Goal: Task Accomplishment & Management: Manage account settings

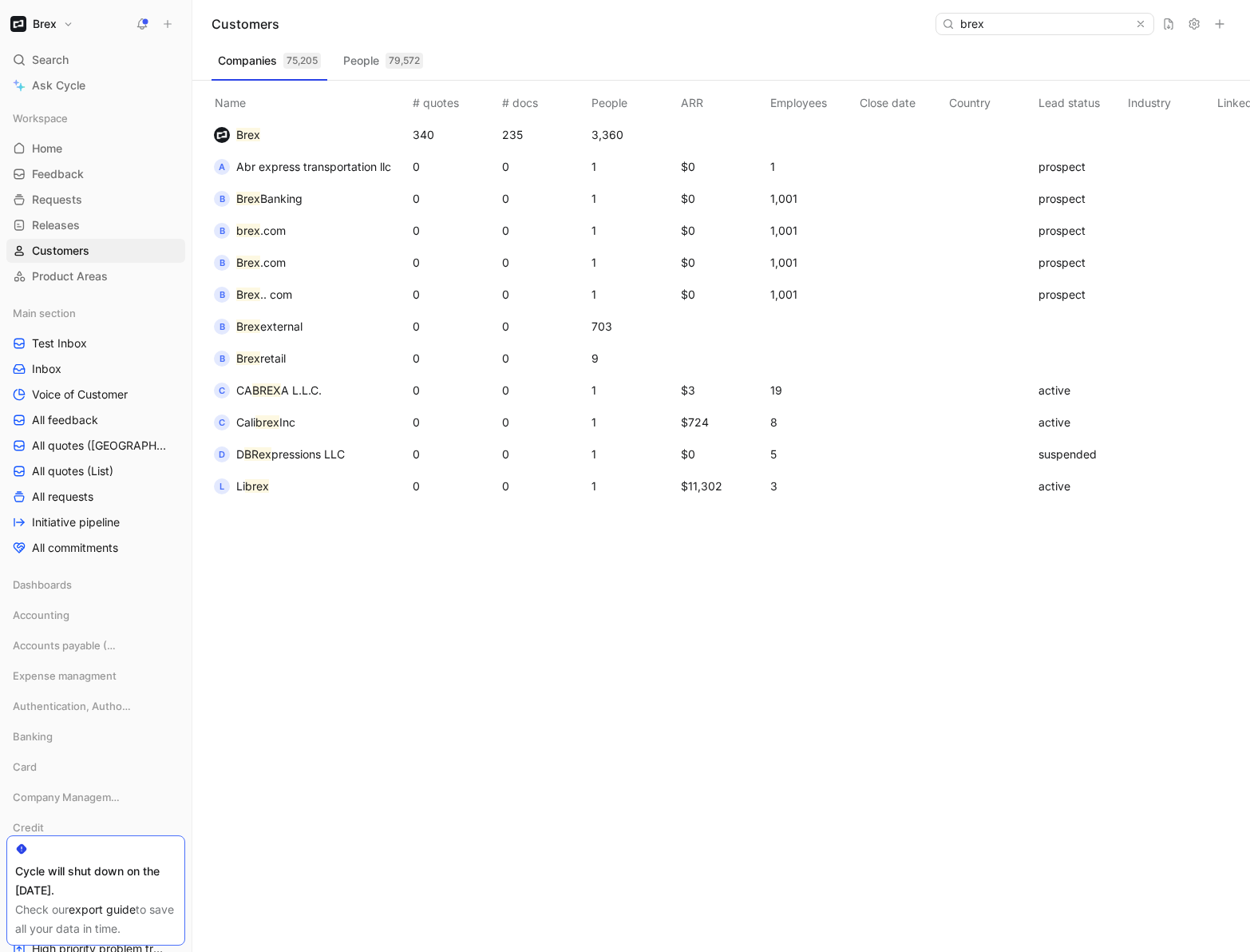
click at [35, 13] on button "Brex" at bounding box center [42, 24] width 71 height 22
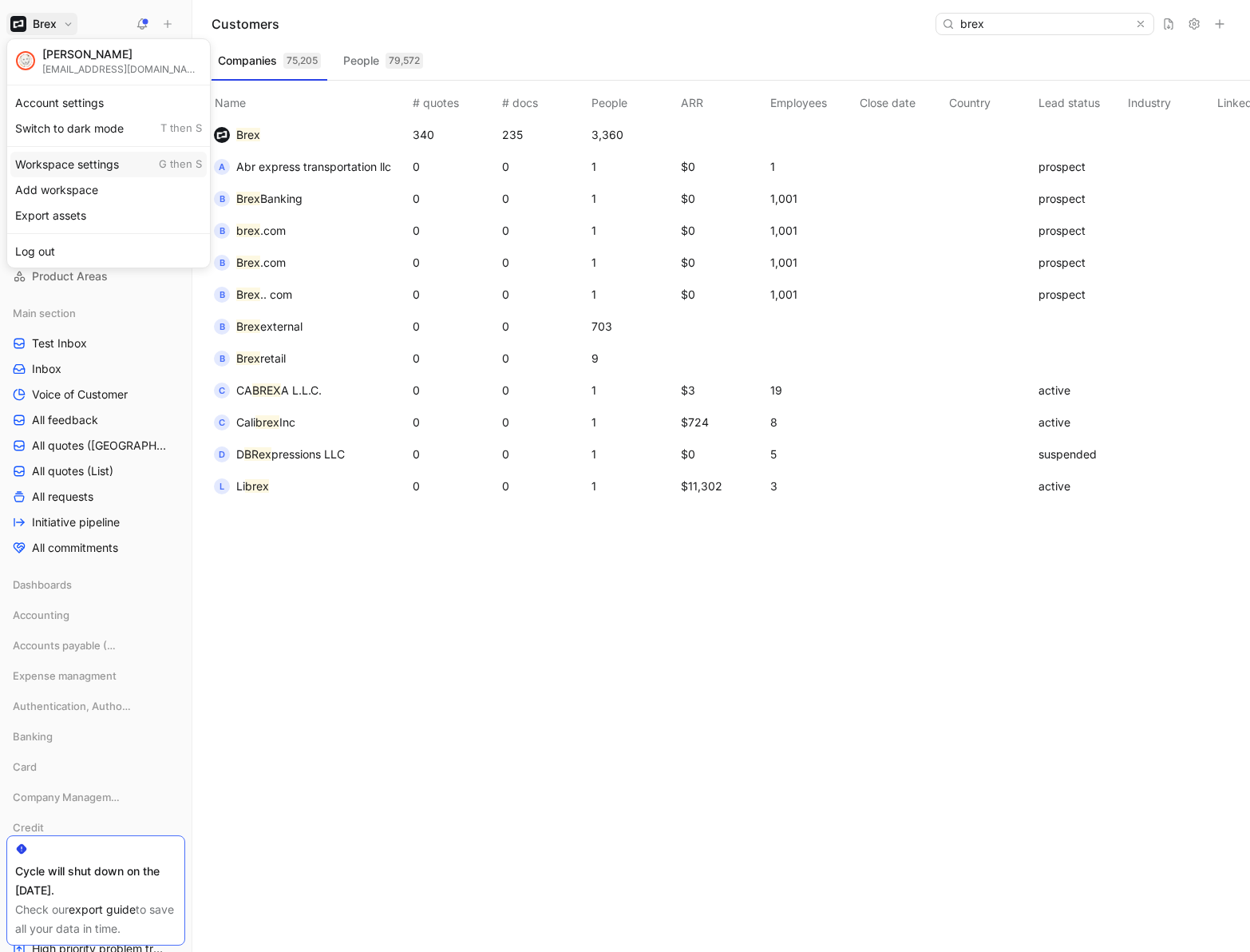
click at [75, 166] on div "Workspace settings G then S" at bounding box center [108, 165] width 196 height 26
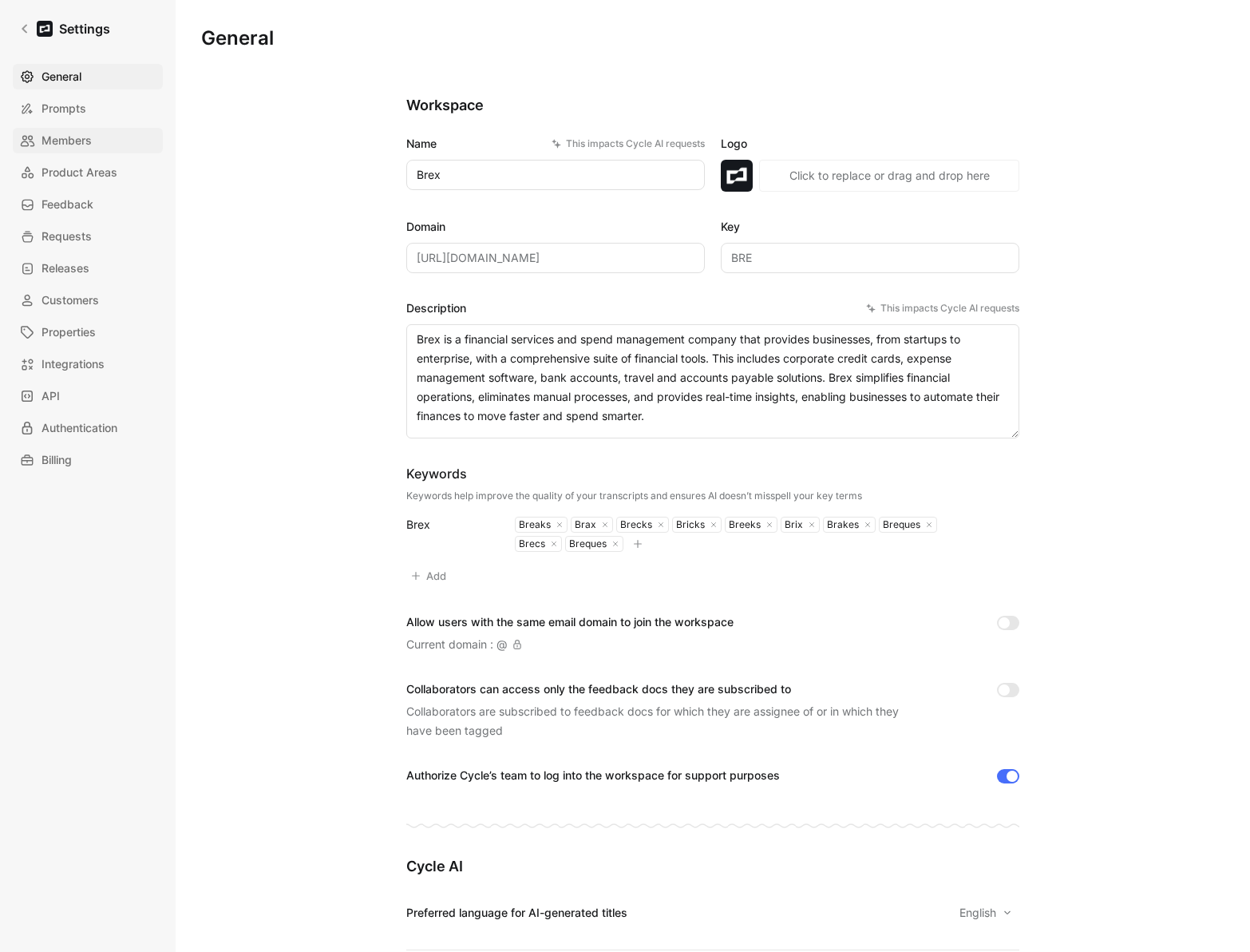
click at [91, 137] on span "Members" at bounding box center [67, 140] width 50 height 19
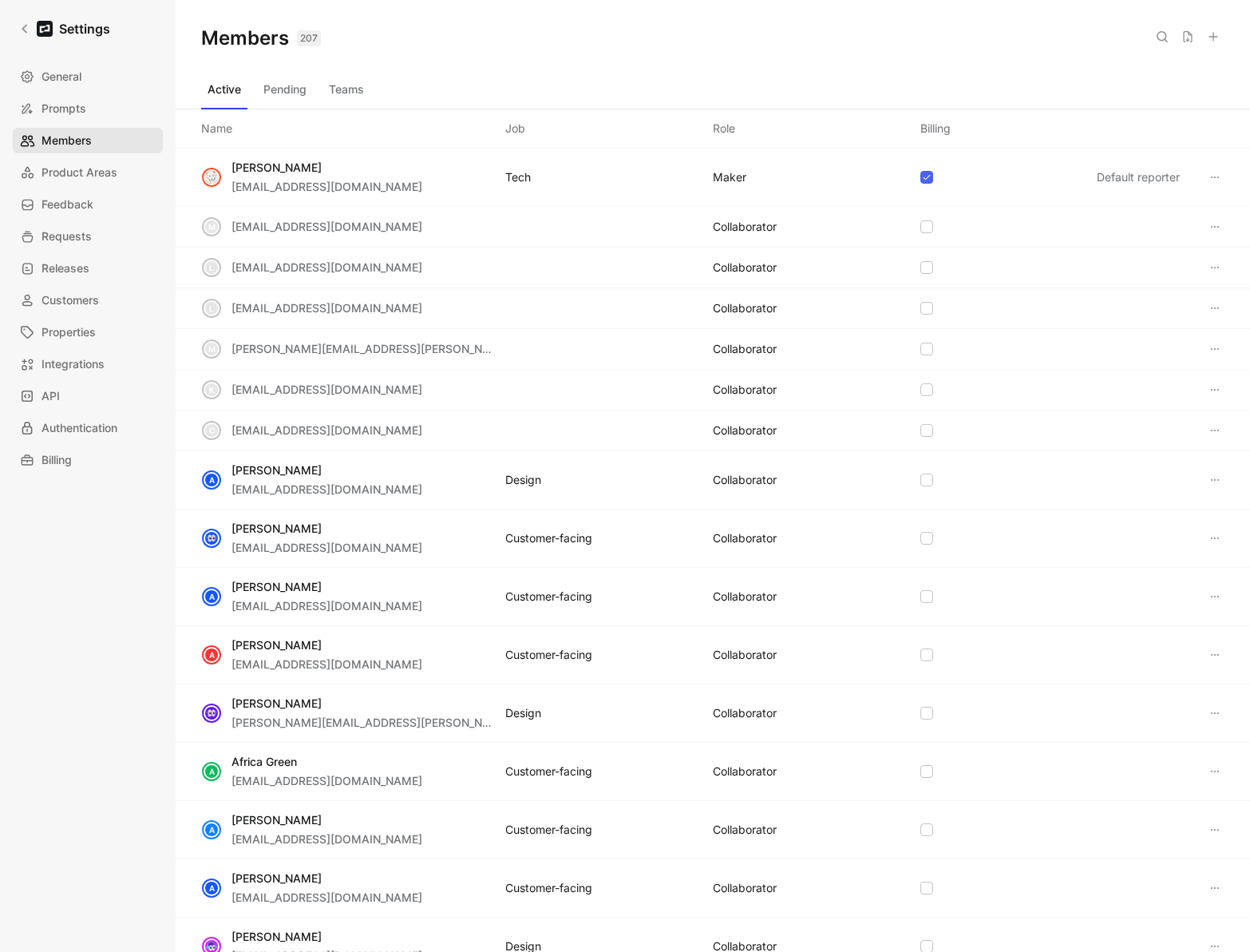
click at [52, 134] on span "Members" at bounding box center [67, 140] width 50 height 19
click at [361, 94] on button "Teams" at bounding box center [346, 90] width 48 height 26
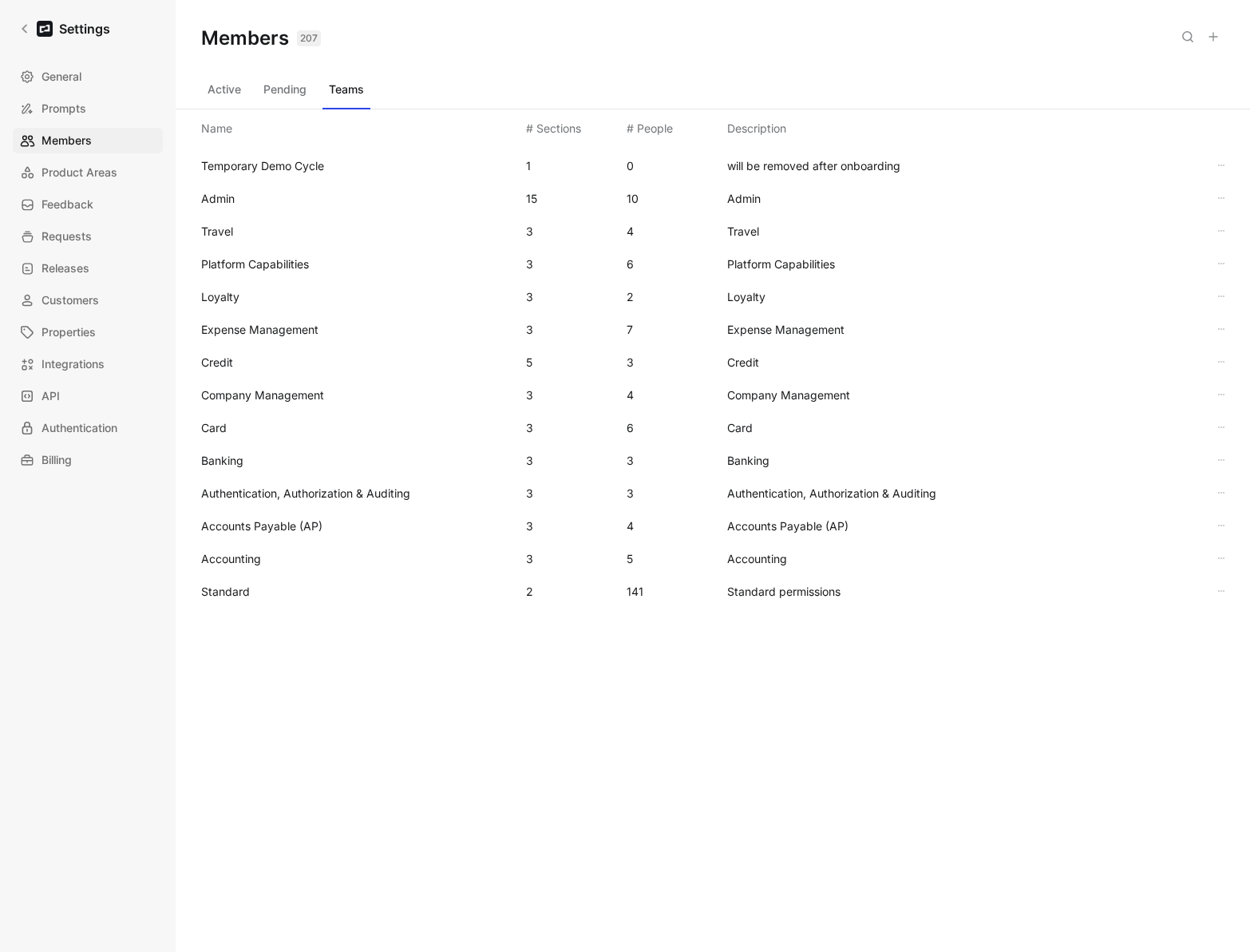
click at [294, 264] on span "Platform Capabilities" at bounding box center [255, 264] width 107 height 14
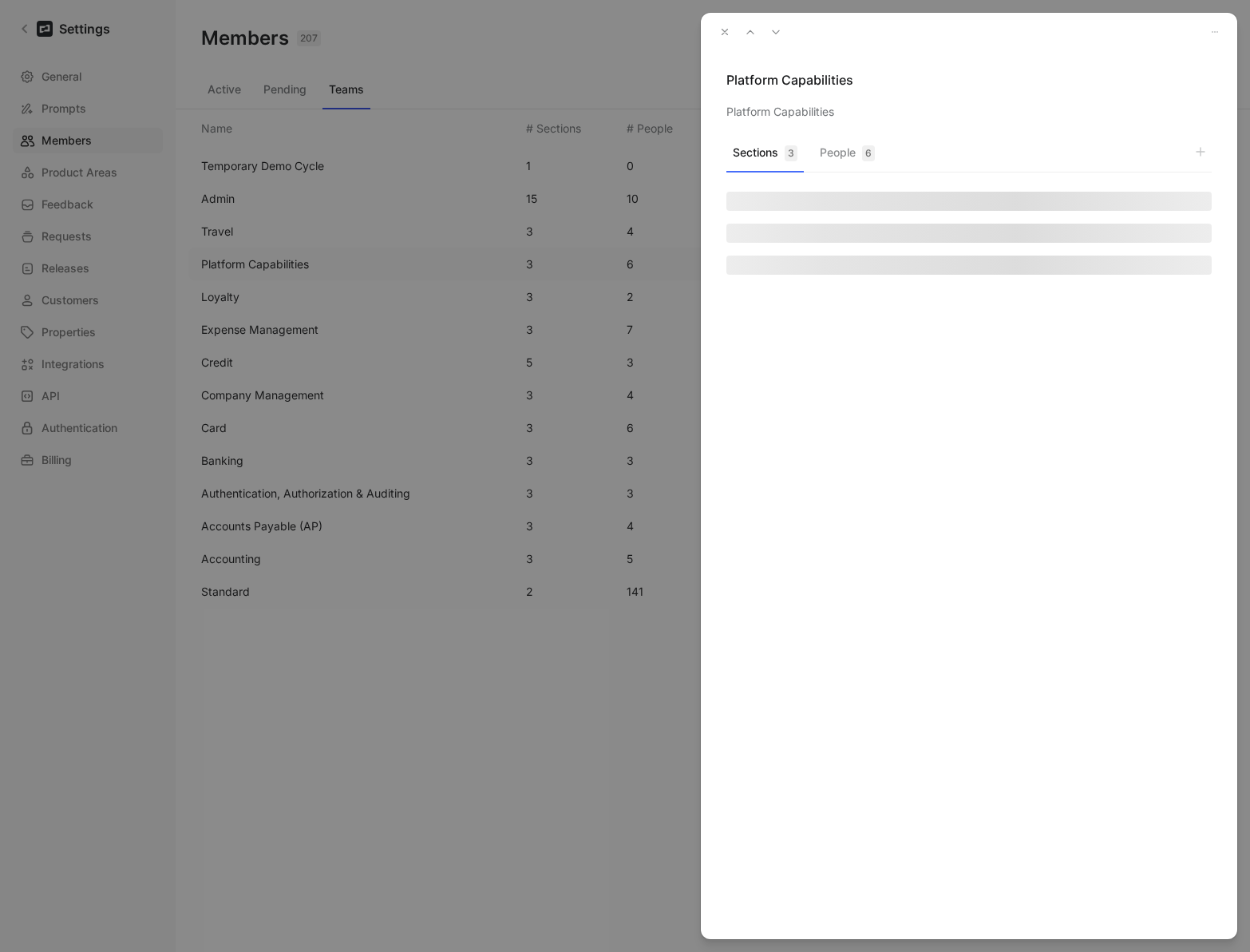
click at [839, 152] on button "People 6" at bounding box center [847, 157] width 68 height 31
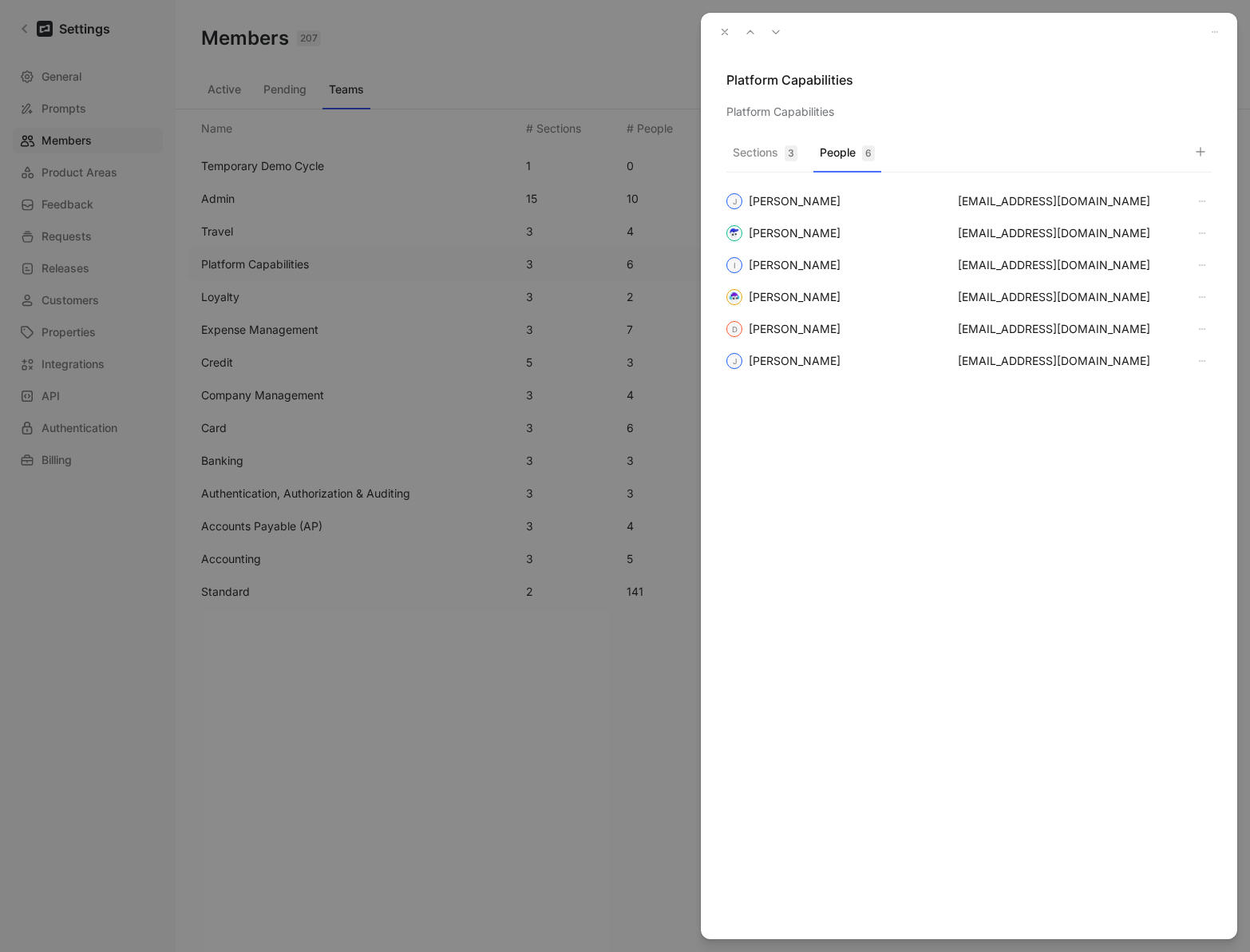
click at [1209, 151] on button "button" at bounding box center [1201, 152] width 22 height 22
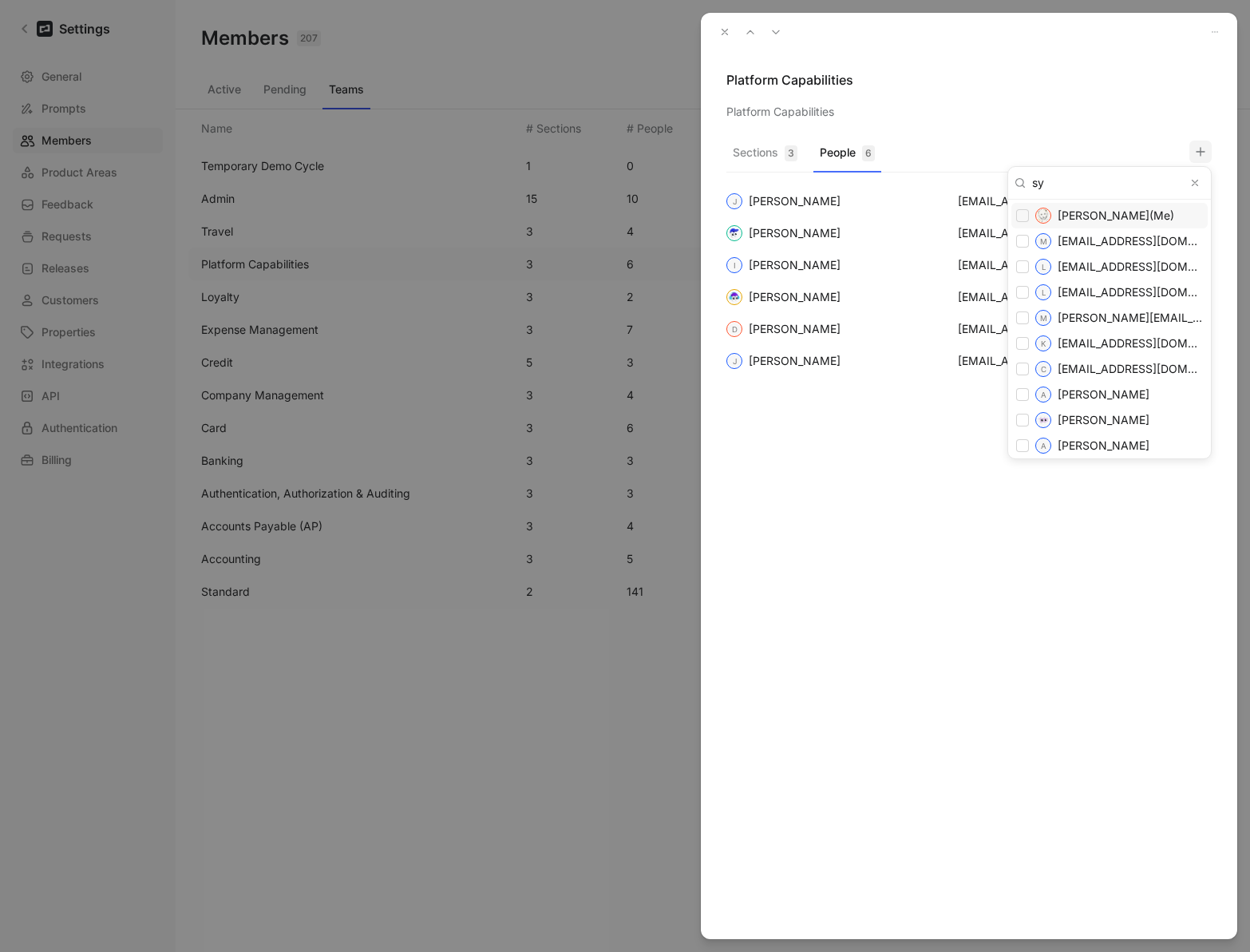
type input "syl"
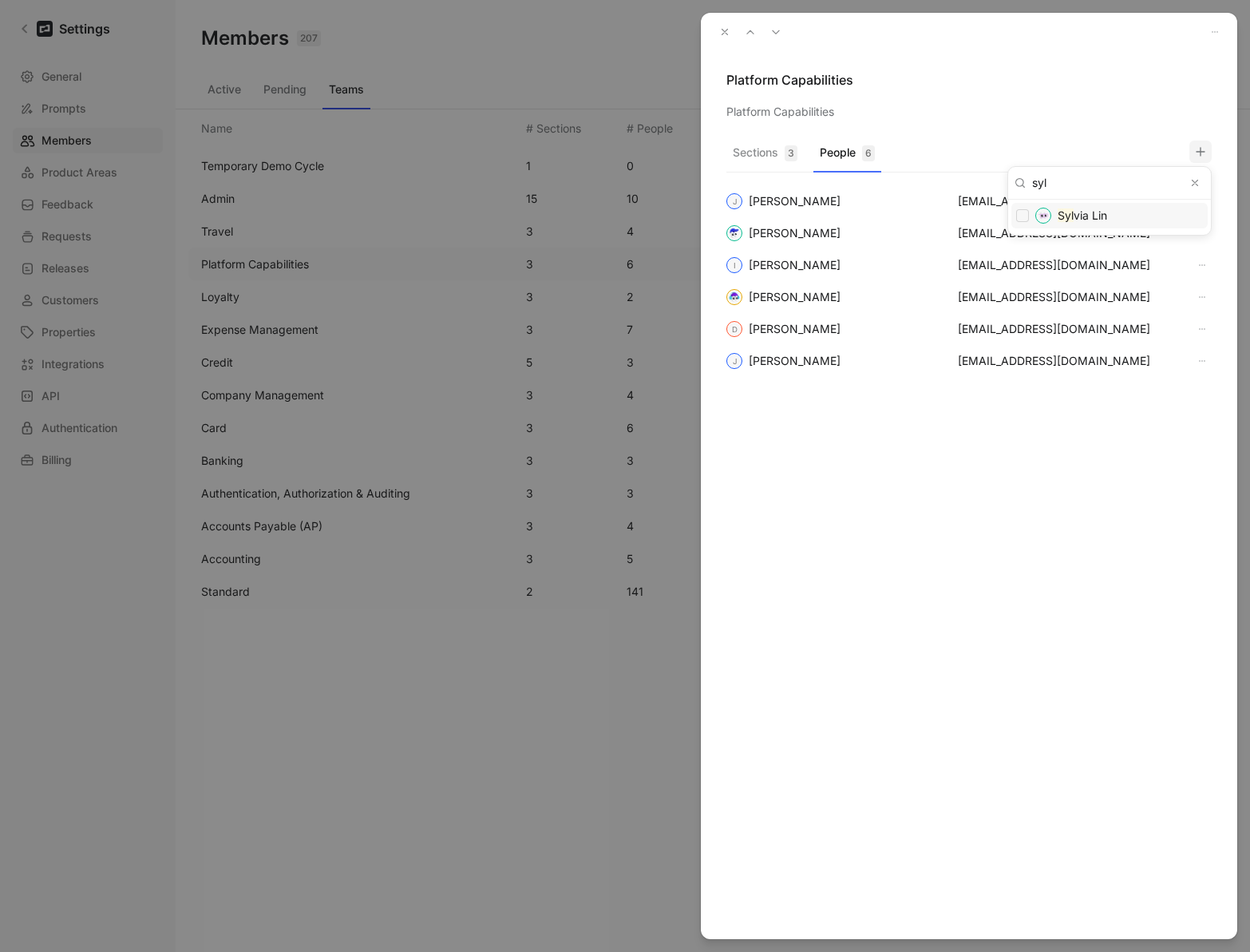
click at [1080, 226] on div "Syl via Lin" at bounding box center [1110, 216] width 196 height 26
checkbox input "false"
click at [805, 67] on div at bounding box center [625, 476] width 1250 height 952
click at [720, 34] on icon "button" at bounding box center [725, 31] width 11 height 11
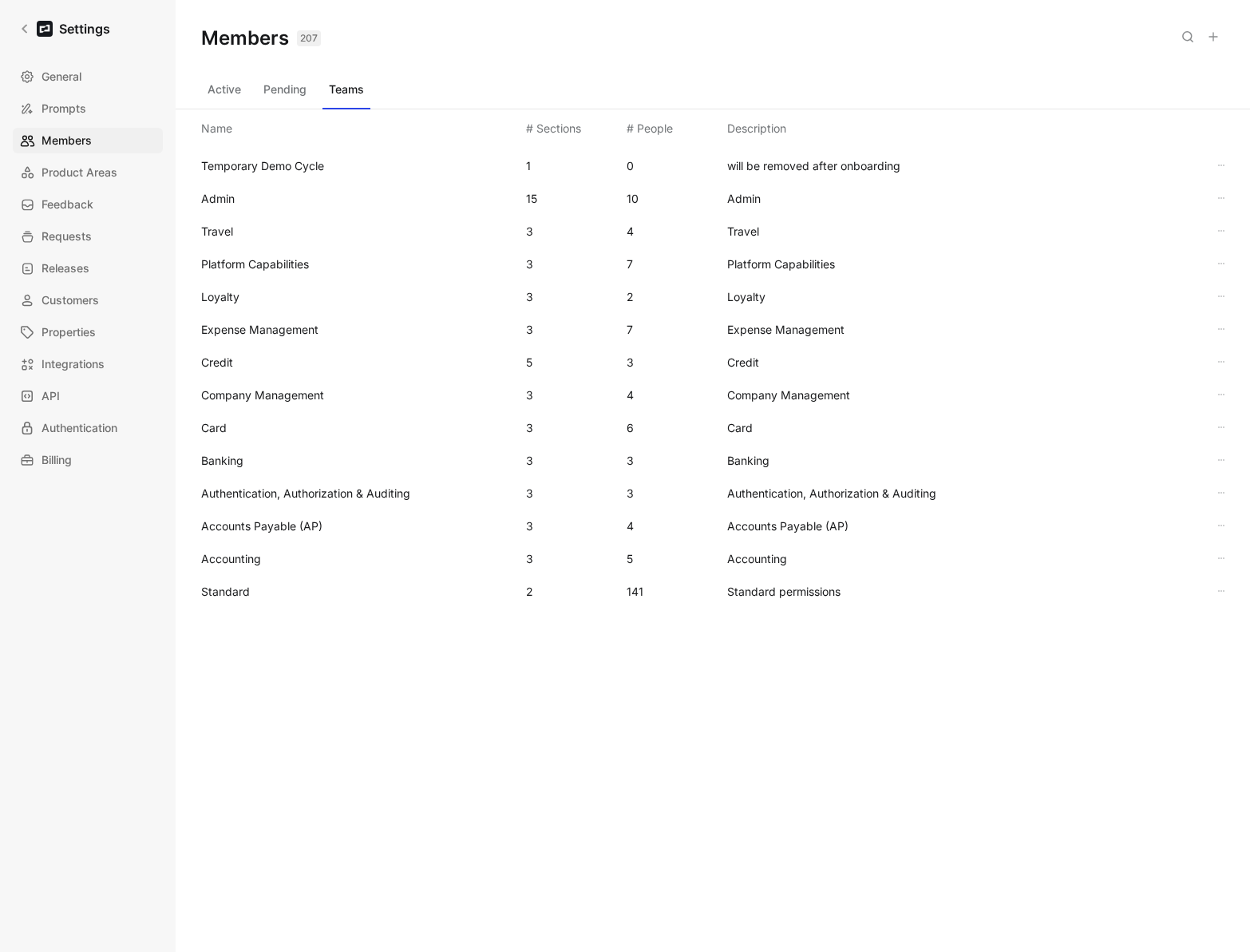
click at [281, 258] on span "Platform Capabilities" at bounding box center [255, 264] width 107 height 14
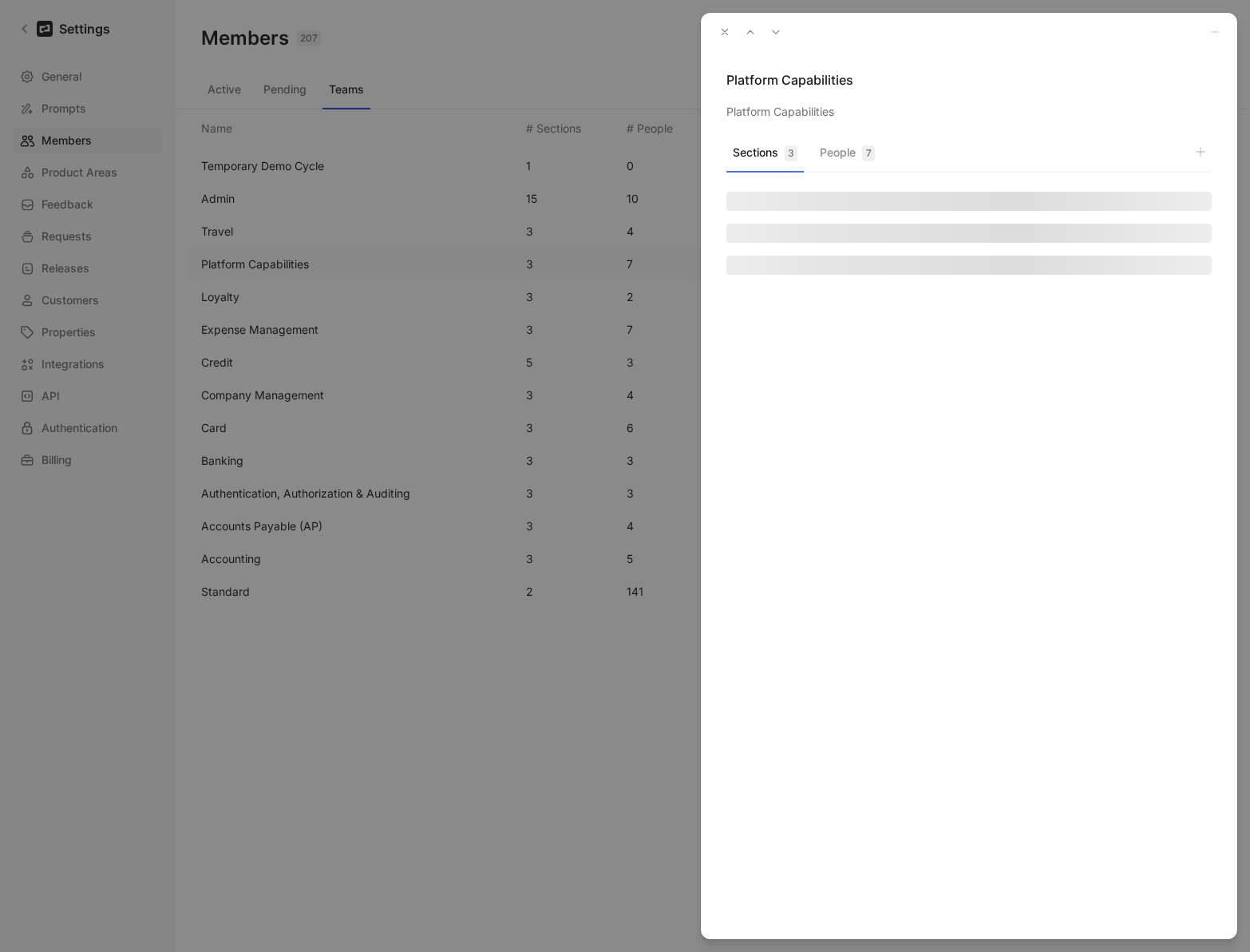
click at [797, 166] on button "Sections 3" at bounding box center [766, 157] width 78 height 31
click at [878, 141] on div "Sections 3 People 7" at bounding box center [969, 157] width 485 height 31
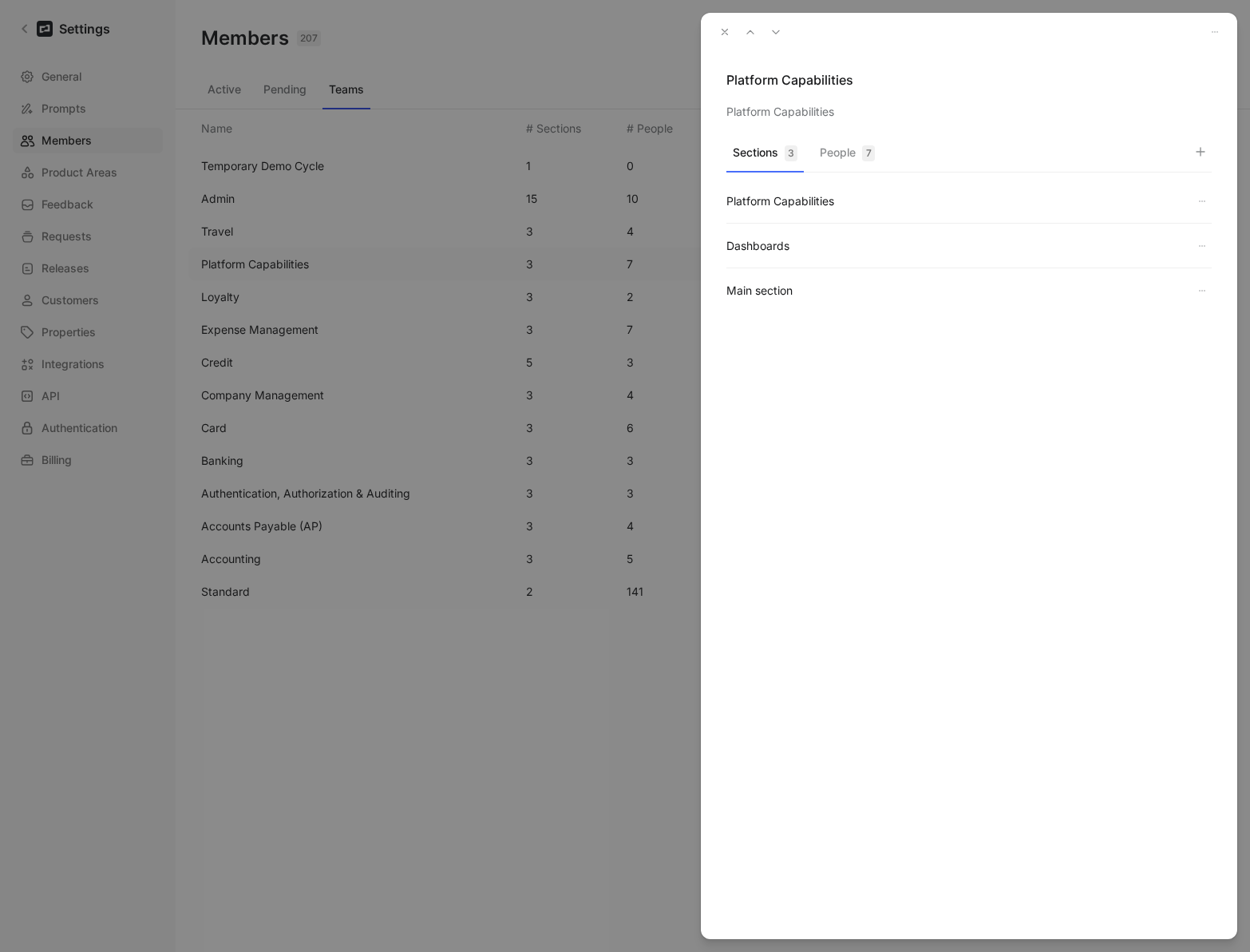
click at [838, 156] on button "People 7" at bounding box center [847, 157] width 68 height 31
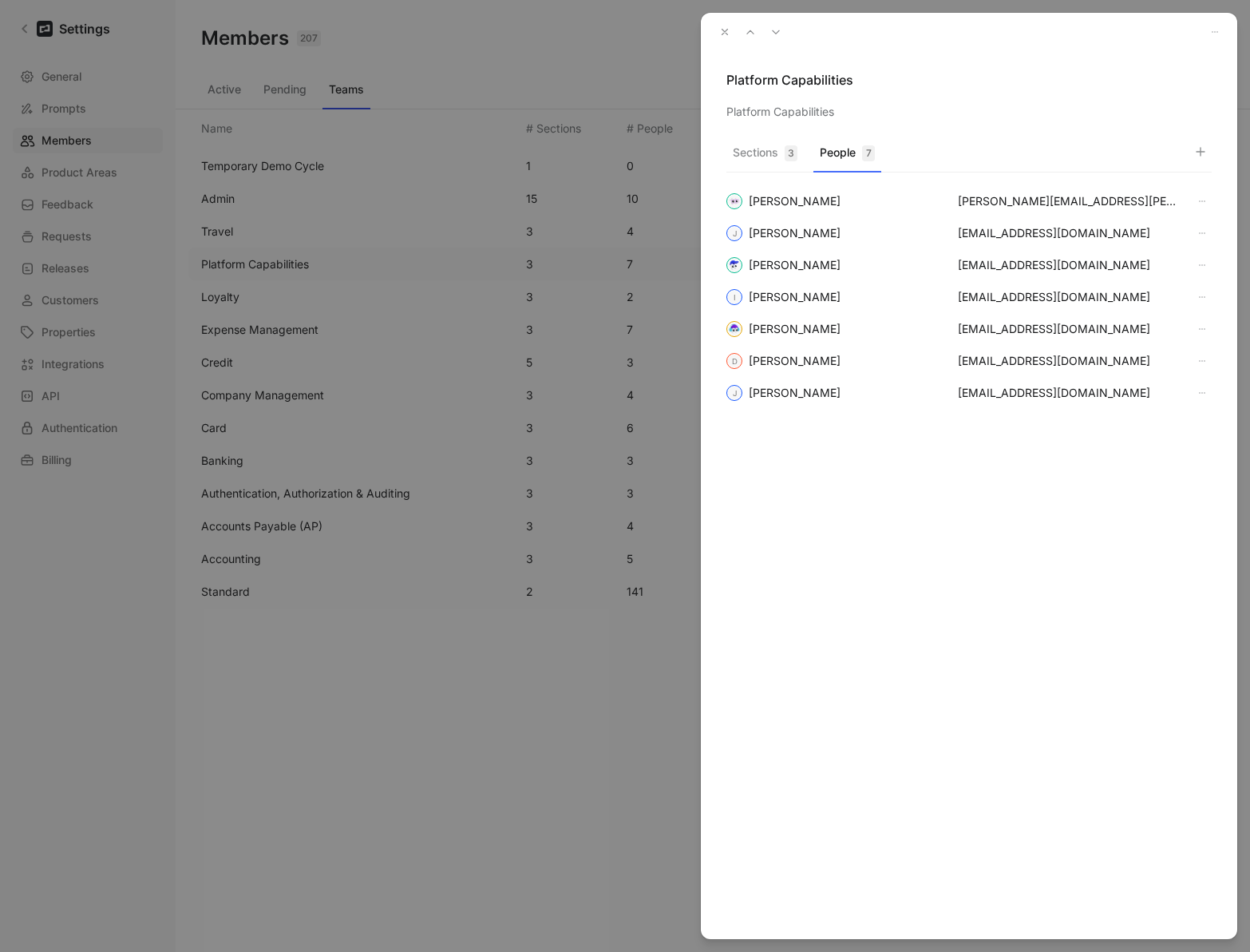
click at [758, 153] on button "Sections 3" at bounding box center [766, 157] width 78 height 31
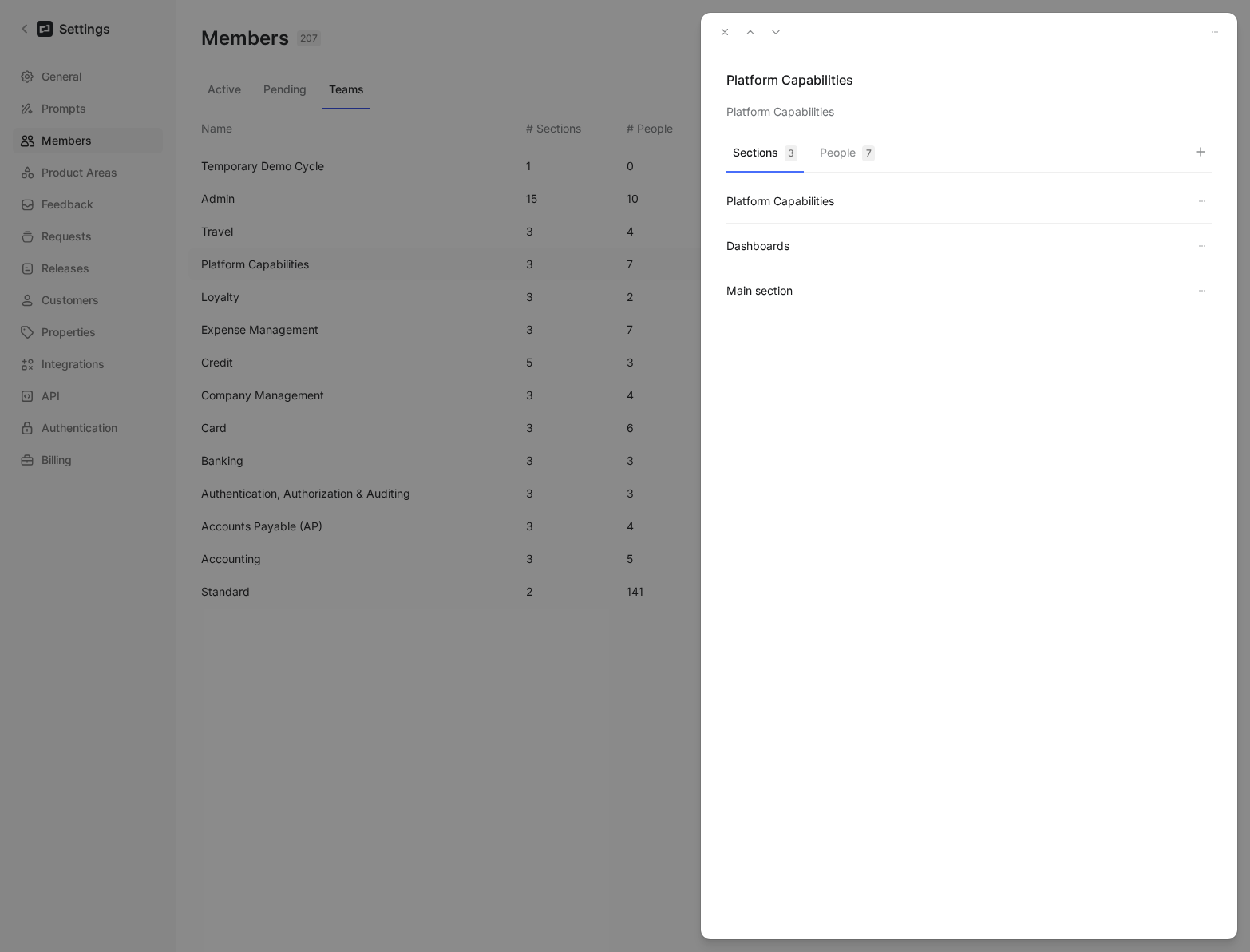
click at [758, 153] on button "Sections 3" at bounding box center [766, 157] width 78 height 31
click at [724, 35] on icon "button" at bounding box center [725, 31] width 11 height 11
click at [724, 35] on div at bounding box center [625, 476] width 1250 height 952
